Goal: Transaction & Acquisition: Book appointment/travel/reservation

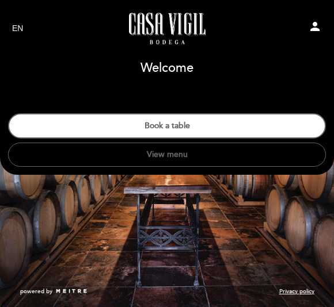
click at [297, 127] on button "Book a table" at bounding box center [166, 125] width 317 height 25
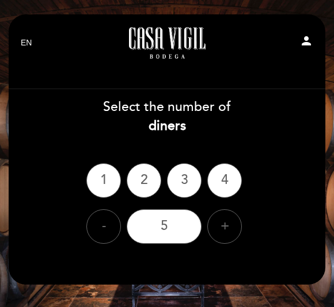
click at [180, 185] on div "3" at bounding box center [184, 180] width 35 height 35
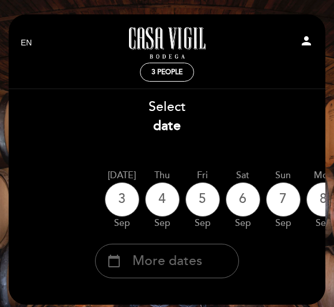
click at [163, 198] on div "4" at bounding box center [162, 199] width 35 height 35
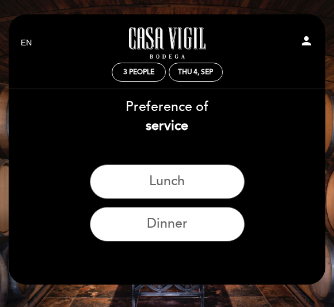
click at [229, 227] on button "Dinner" at bounding box center [167, 224] width 155 height 35
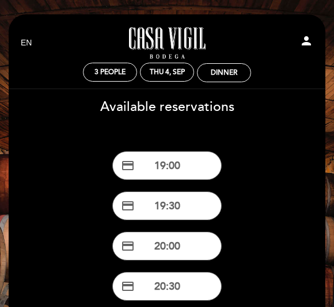
click at [197, 250] on button "credit_card 20:00" at bounding box center [166, 246] width 109 height 29
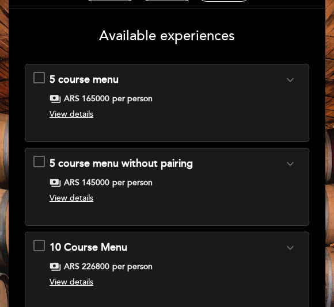
scroll to position [75, 0]
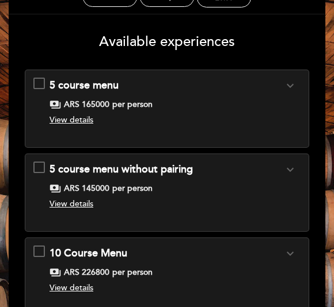
click at [79, 125] on div "View details" at bounding box center [165, 120] width 233 height 12
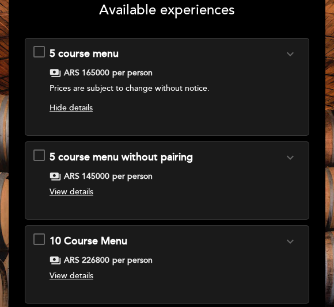
scroll to position [101, 0]
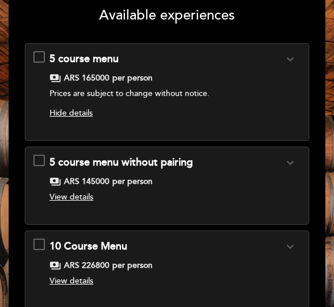
click at [36, 68] on div "5 course menu expand_more Click here to see menu payments ARS 165000 per person…" at bounding box center [166, 87] width 267 height 71
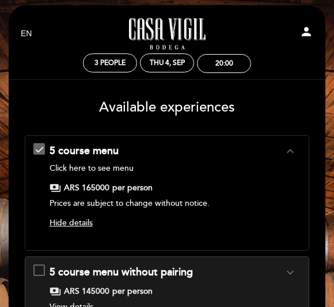
scroll to position [0, 0]
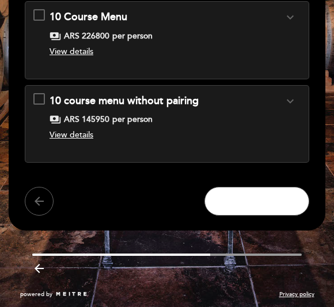
click at [282, 206] on span "CONTINUE" at bounding box center [256, 201] width 69 height 16
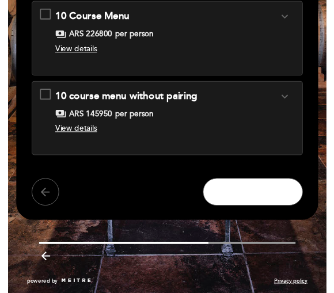
scroll to position [57, 0]
